Goal: Information Seeking & Learning: Learn about a topic

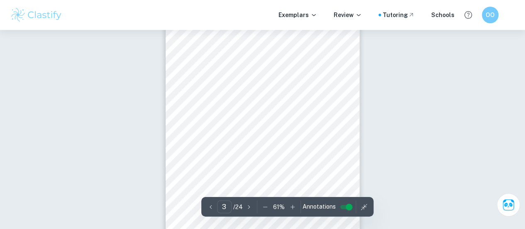
scroll to position [550, 0]
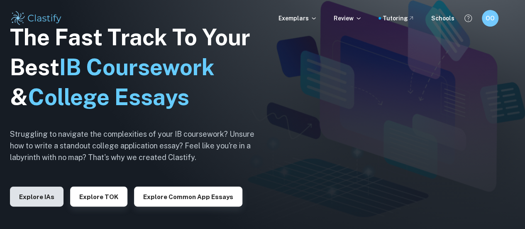
click at [38, 203] on button "Explore IAs" at bounding box center [37, 196] width 54 height 20
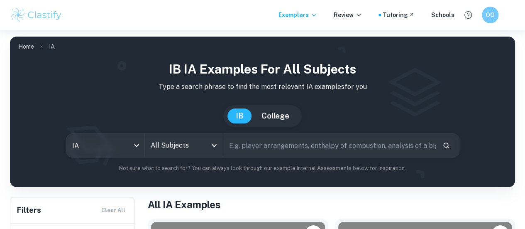
click at [178, 143] on input "All Subjects" at bounding box center [178, 145] width 58 height 16
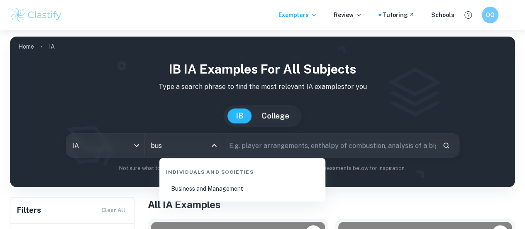
click at [229, 187] on li "Business and Management" at bounding box center [242, 188] width 159 height 19
type input "Business and Management"
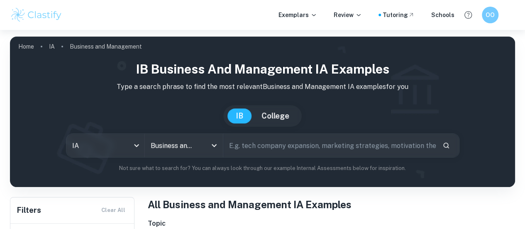
click at [265, 154] on input "text" at bounding box center [329, 145] width 212 height 23
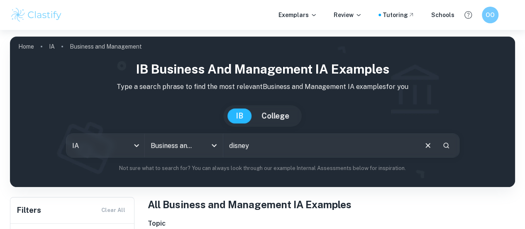
type input "disney"
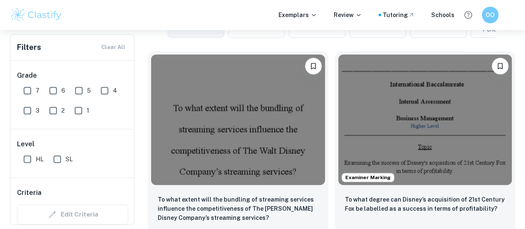
scroll to position [245, 0]
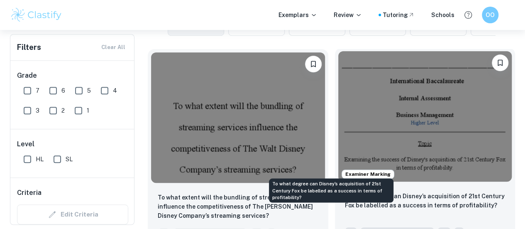
click at [345, 191] on p "To what degree can Disney’s acquisition of 21st Century Fox be labelled as a su…" at bounding box center [425, 200] width 161 height 18
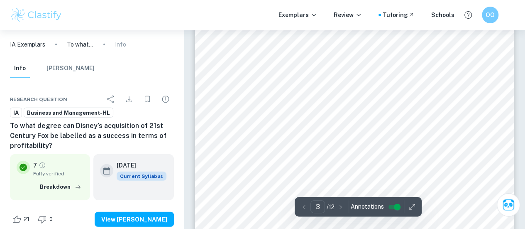
scroll to position [995, 0]
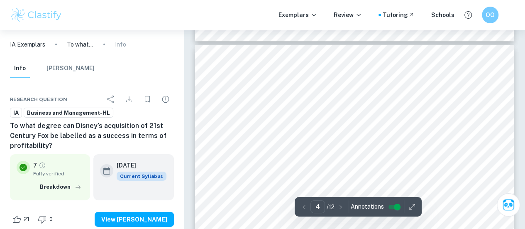
type input "3"
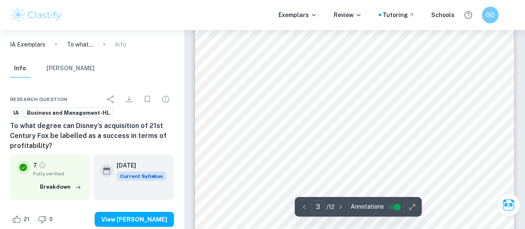
scroll to position [1024, 0]
